Goal: Information Seeking & Learning: Learn about a topic

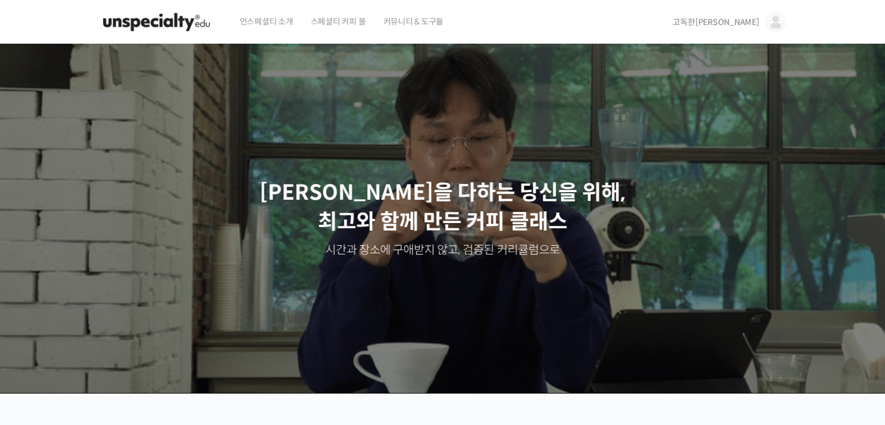
click at [162, 15] on img at bounding box center [157, 22] width 114 height 35
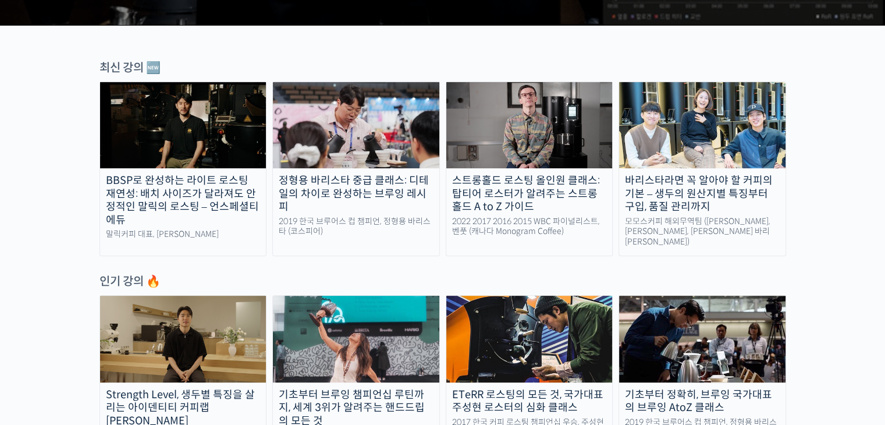
scroll to position [370, 0]
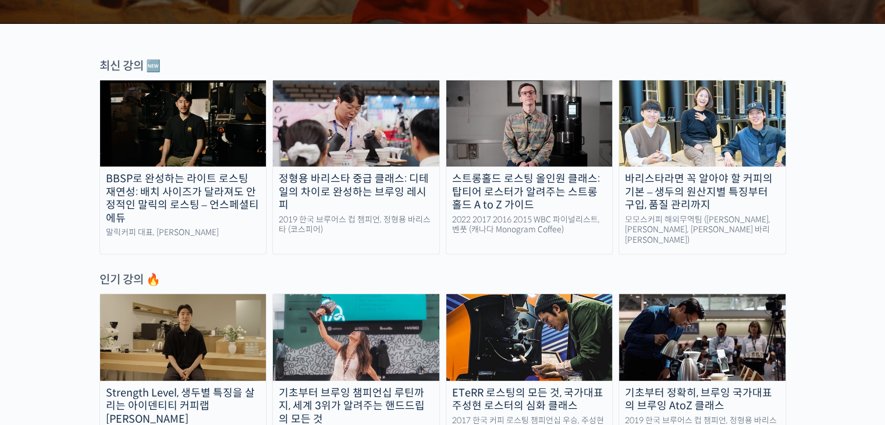
click at [194, 179] on div "BBSP로 완성하는 라이트 로스팅 재연성: 배치 사이즈가 달라져도 안정적인 말릭의 로스팅 – 언스페셜티 에듀" at bounding box center [183, 198] width 166 height 52
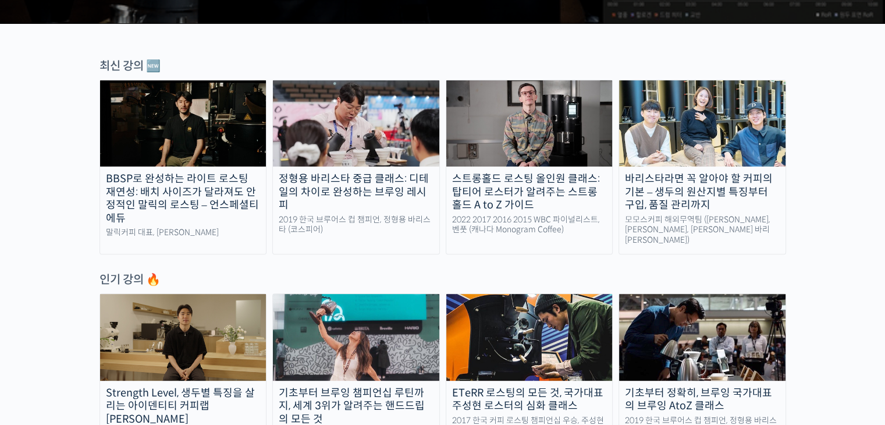
click at [382, 173] on div "정형용 바리스타 중급 클래스: 디테일의 차이로 완성하는 브루잉 레시피" at bounding box center [356, 192] width 166 height 40
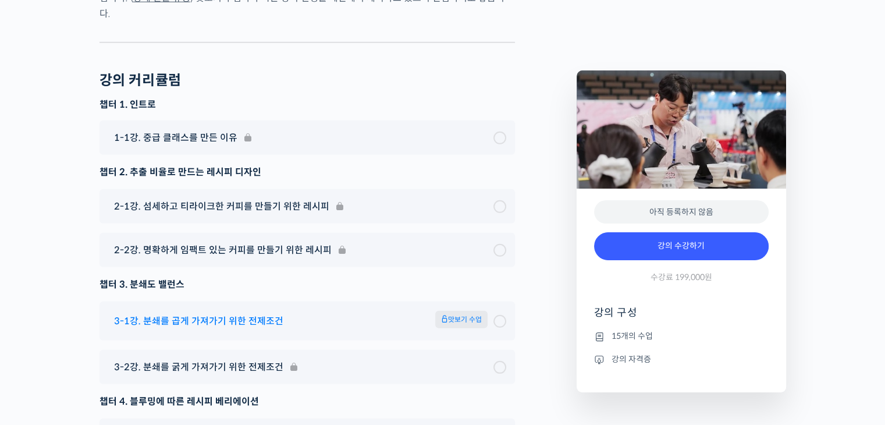
scroll to position [3380, 0]
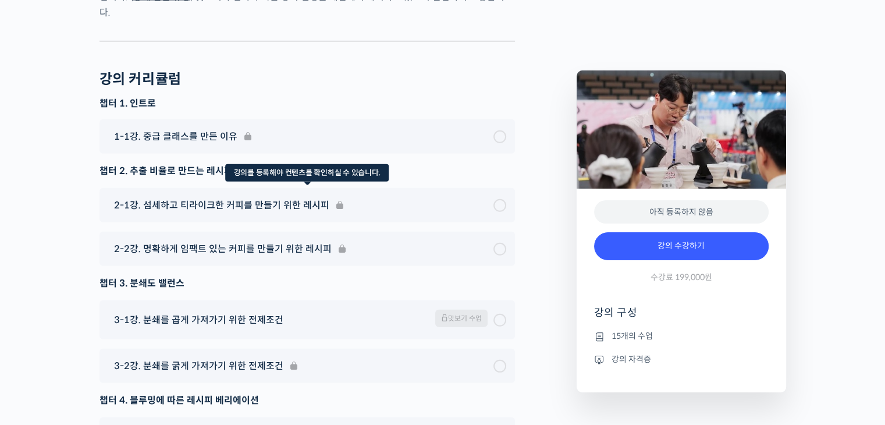
click at [165, 215] on div "2-1강. 섬세하고 티라이크한 커피를 만들기 위한 레시피" at bounding box center [308, 205] width 416 height 34
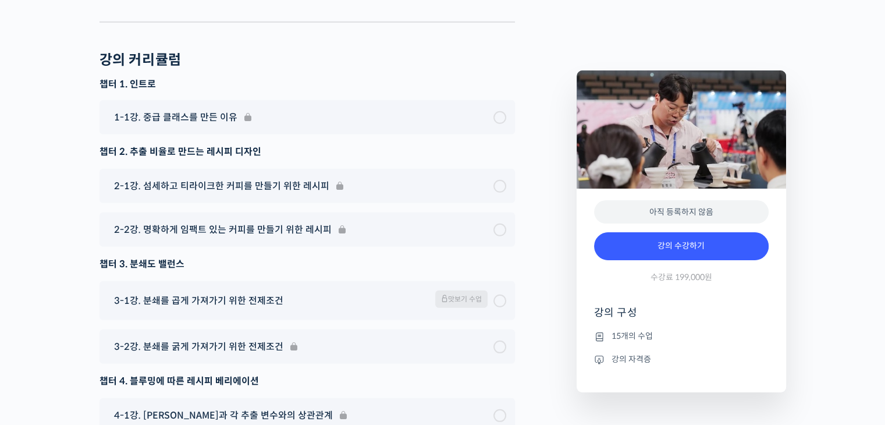
scroll to position [3400, 0]
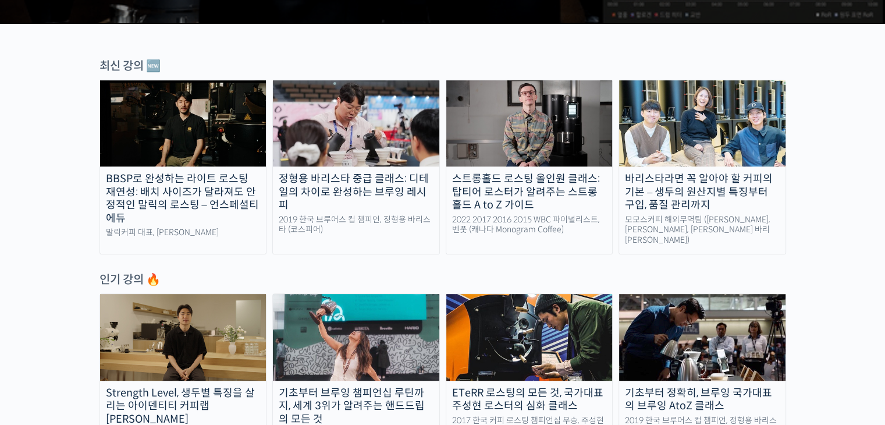
click at [166, 327] on img at bounding box center [183, 337] width 166 height 86
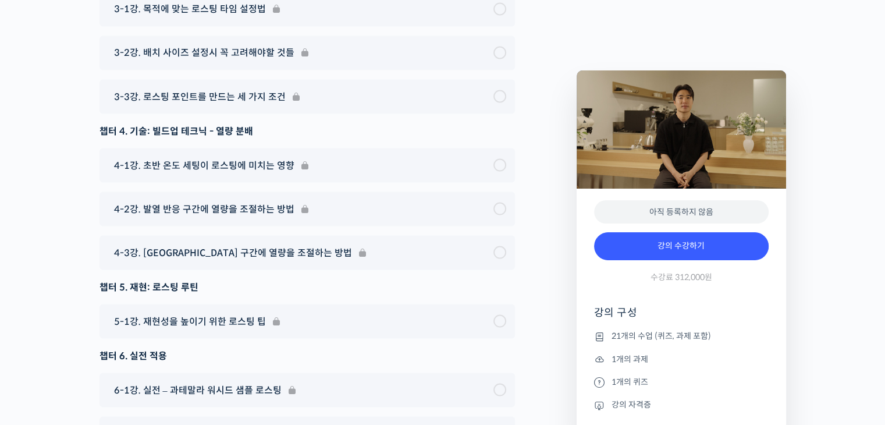
scroll to position [6542, 0]
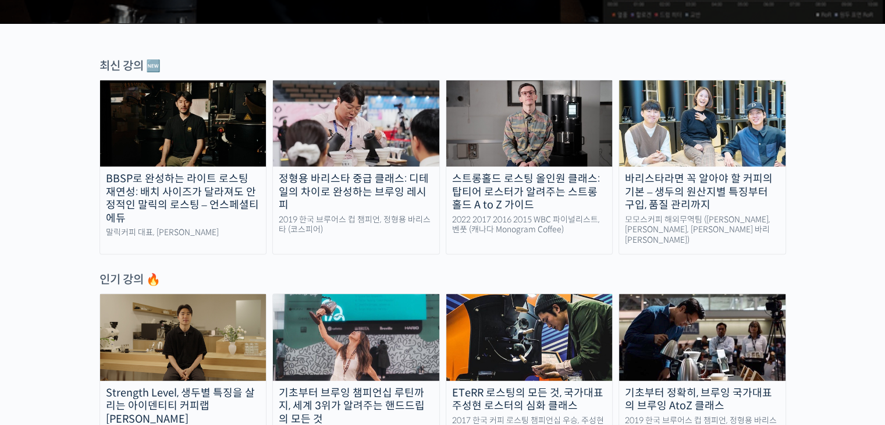
click at [112, 190] on div "BBSP로 완성하는 라이트 로스팅 재연성: 배치 사이즈가 달라져도 안정적인 말릭의 로스팅 – 언스페셜티 에듀" at bounding box center [183, 198] width 166 height 52
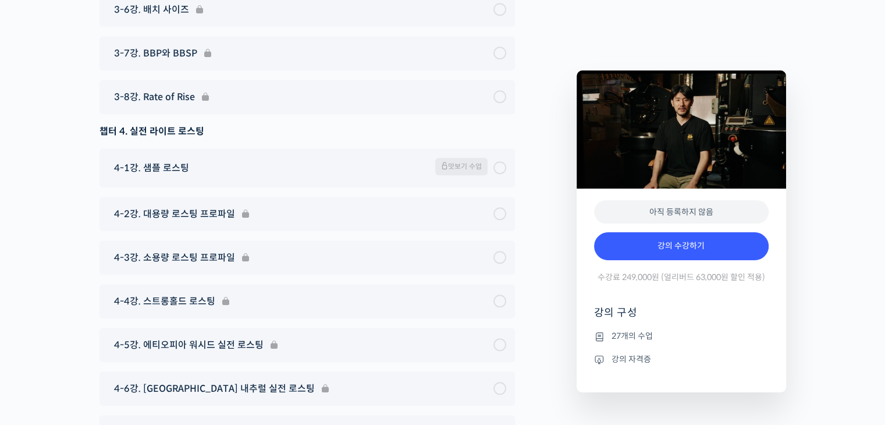
scroll to position [5193, 0]
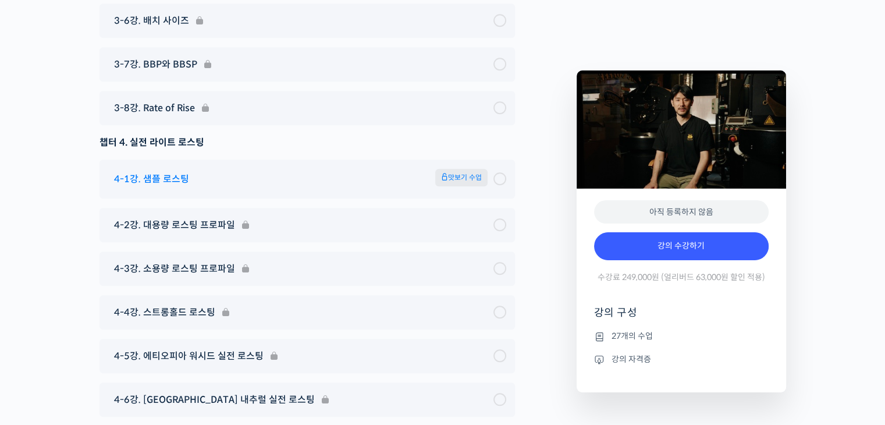
click at [270, 189] on div "4-1강. 샘플 로스팅 맛보기 수업" at bounding box center [300, 179] width 385 height 20
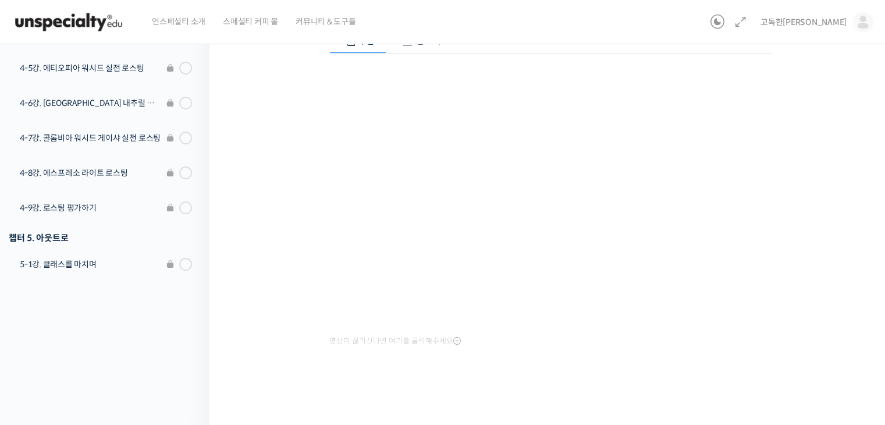
scroll to position [144, 0]
